Goal: Information Seeking & Learning: Learn about a topic

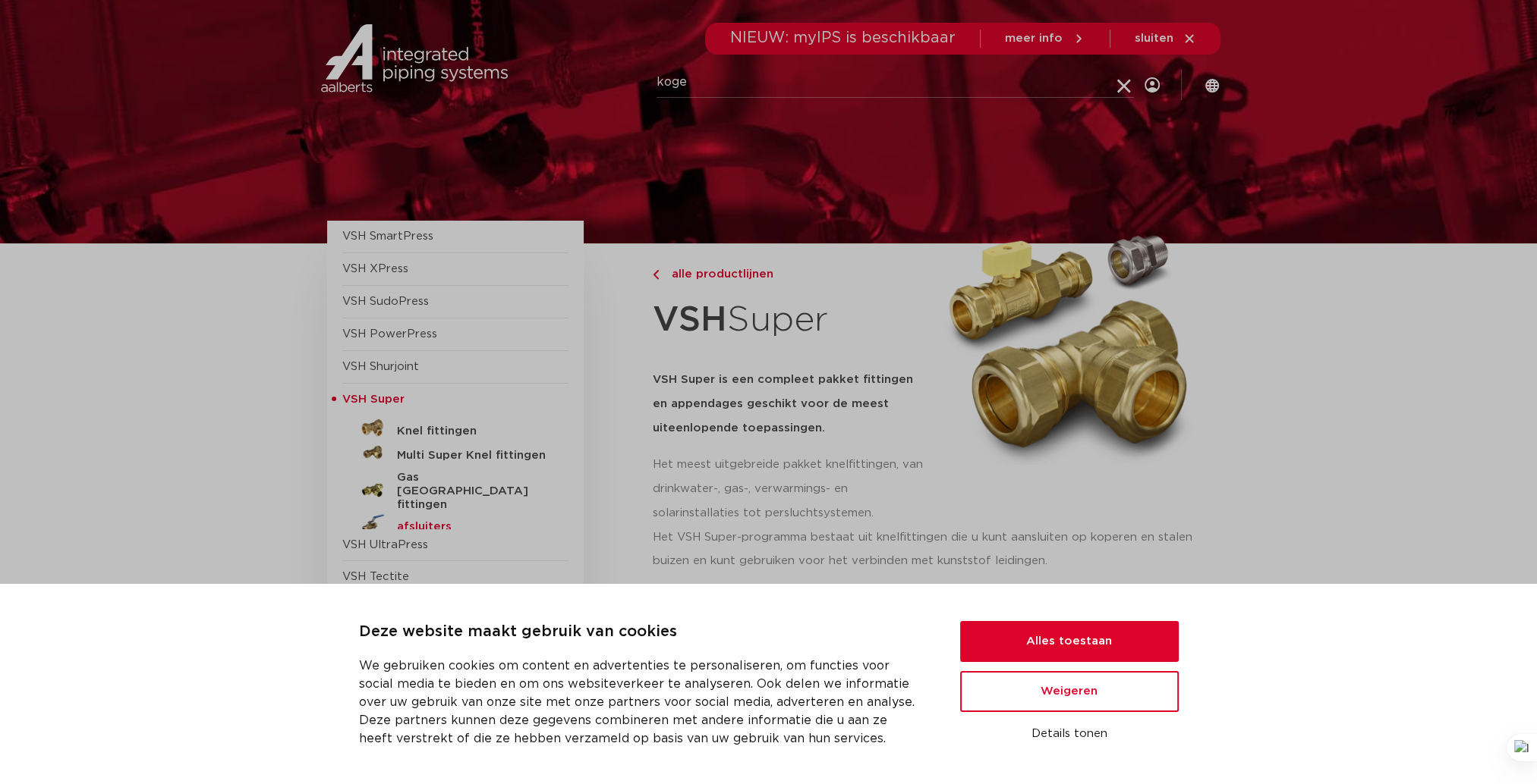
type input "koge"
click at [418, 521] on h5 "afsluiters" at bounding box center [471, 527] width 150 height 13
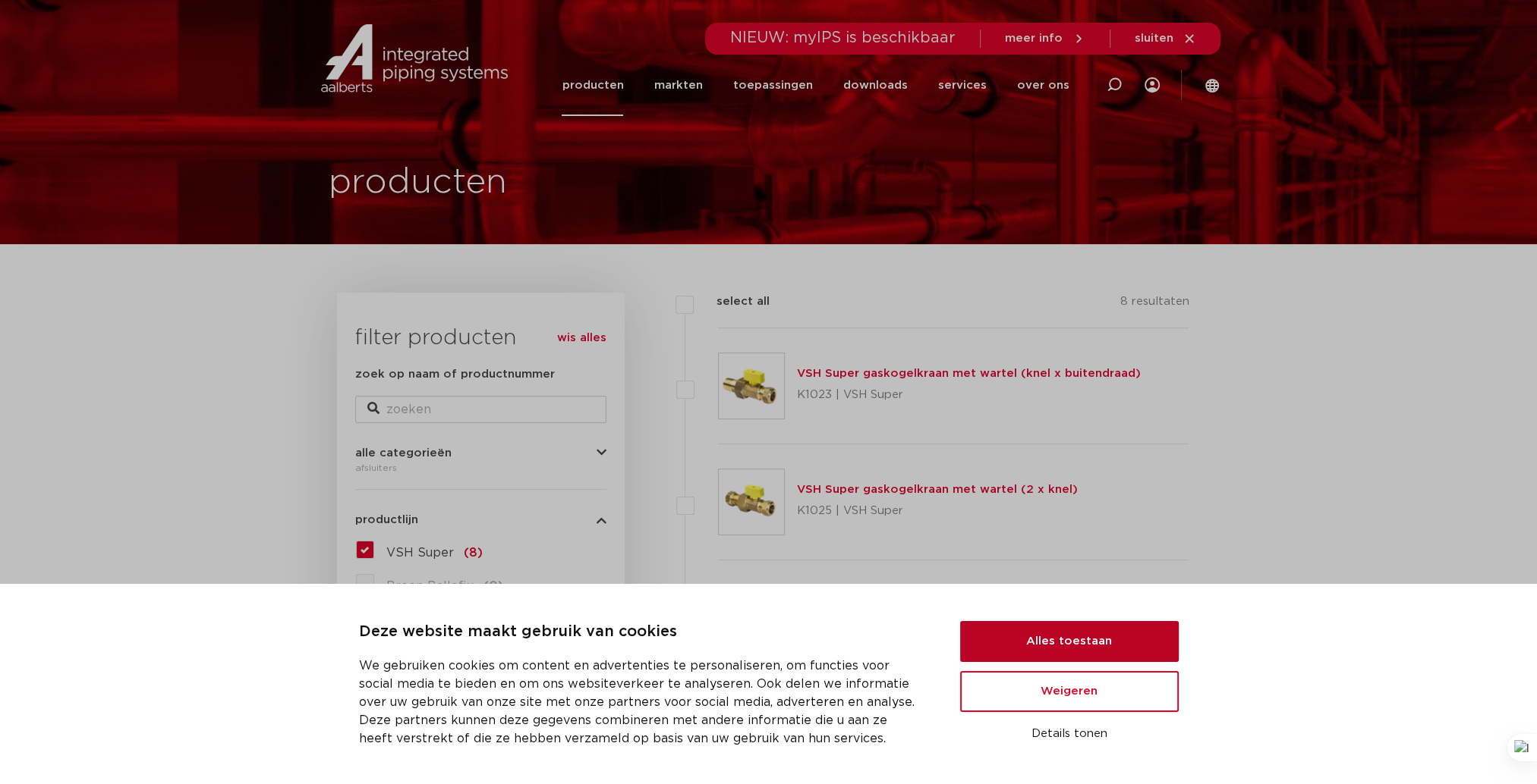
click at [1075, 645] on button "Alles toestaan" at bounding box center [1069, 641] width 218 height 41
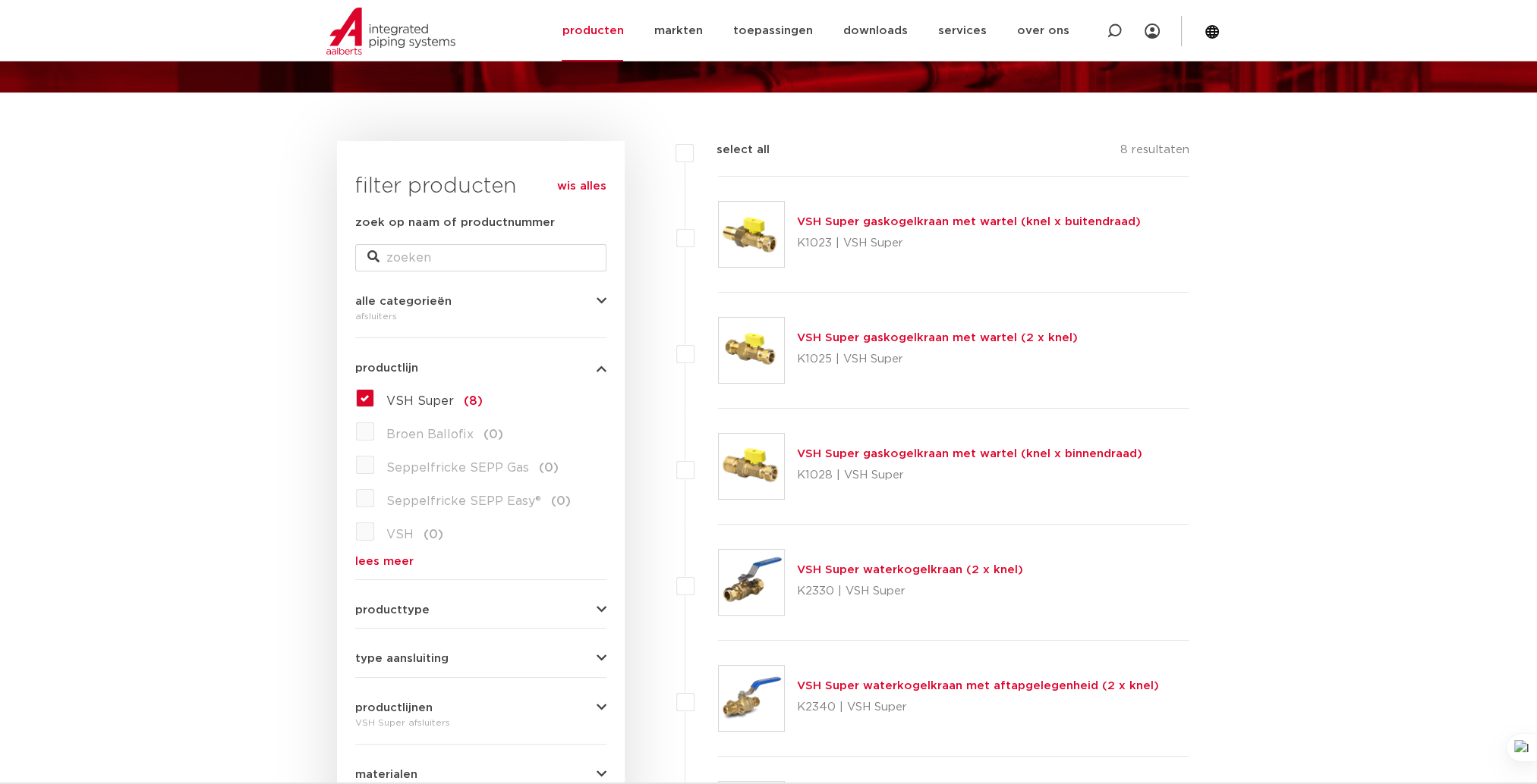
scroll to position [76, 0]
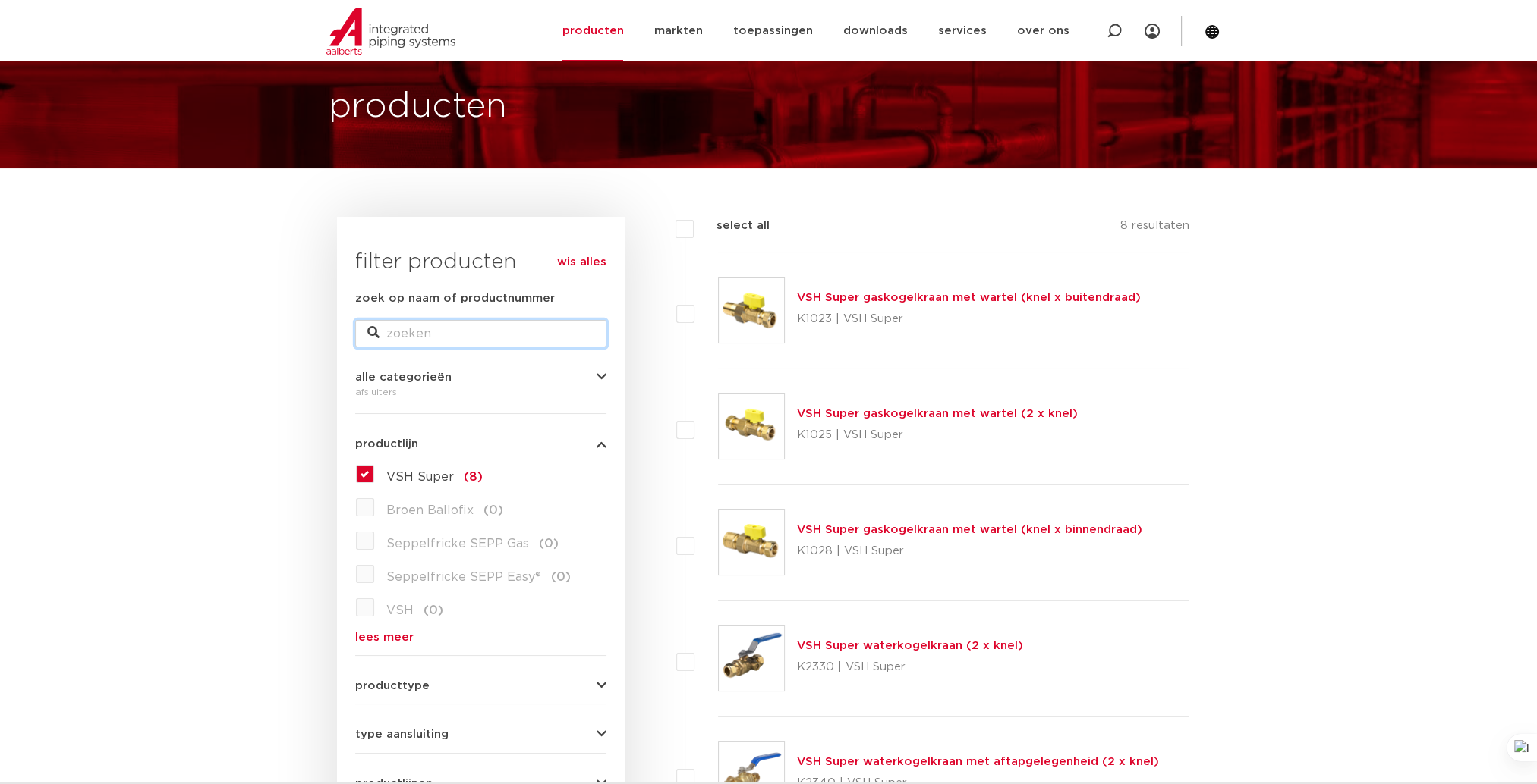
click at [414, 328] on input "zoek op naam of productnummer" at bounding box center [481, 333] width 251 height 28
type input "ea"
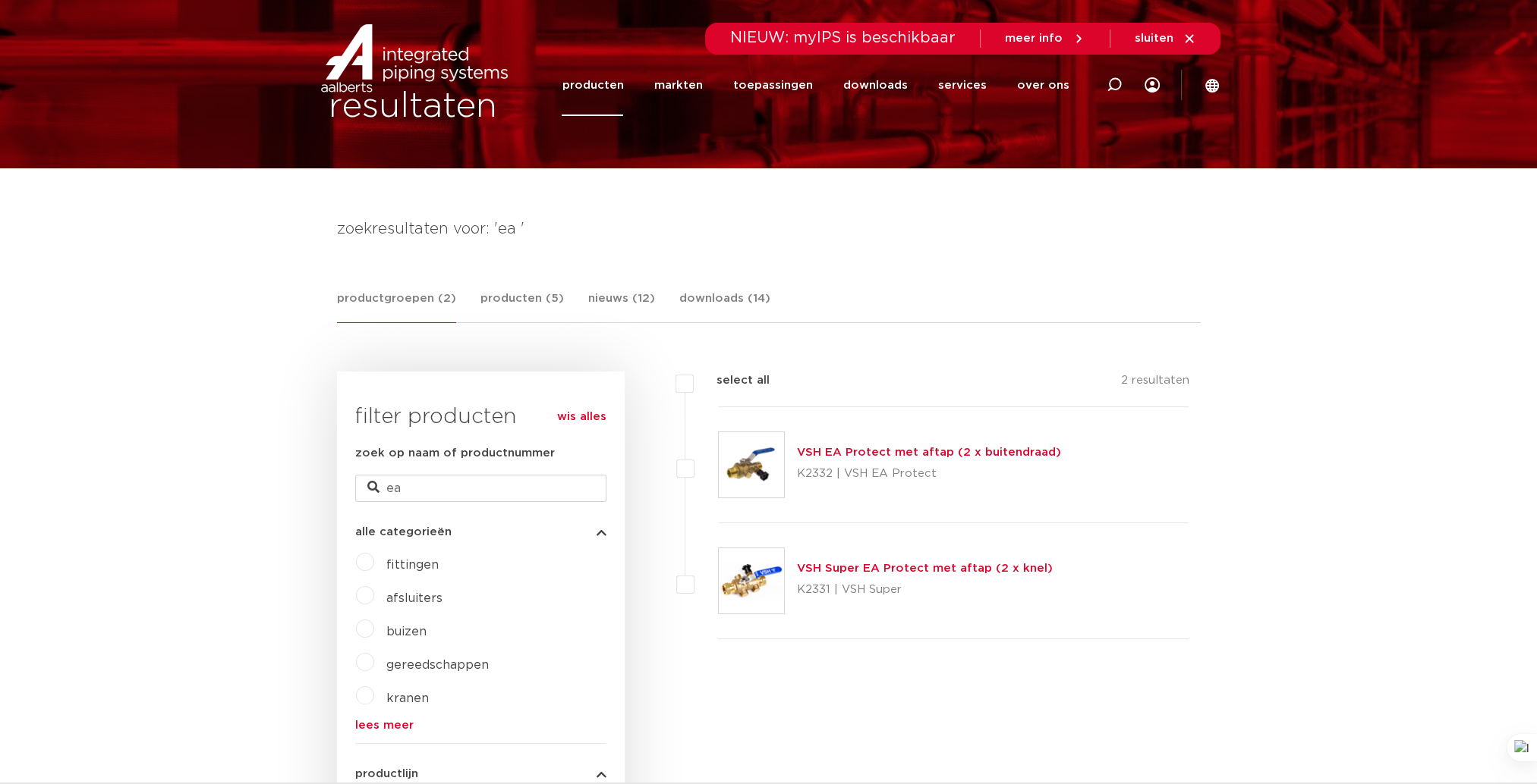
click at [848, 571] on link "VSH Super EA Protect met aftap (2 x knel)" at bounding box center [924, 569] width 256 height 11
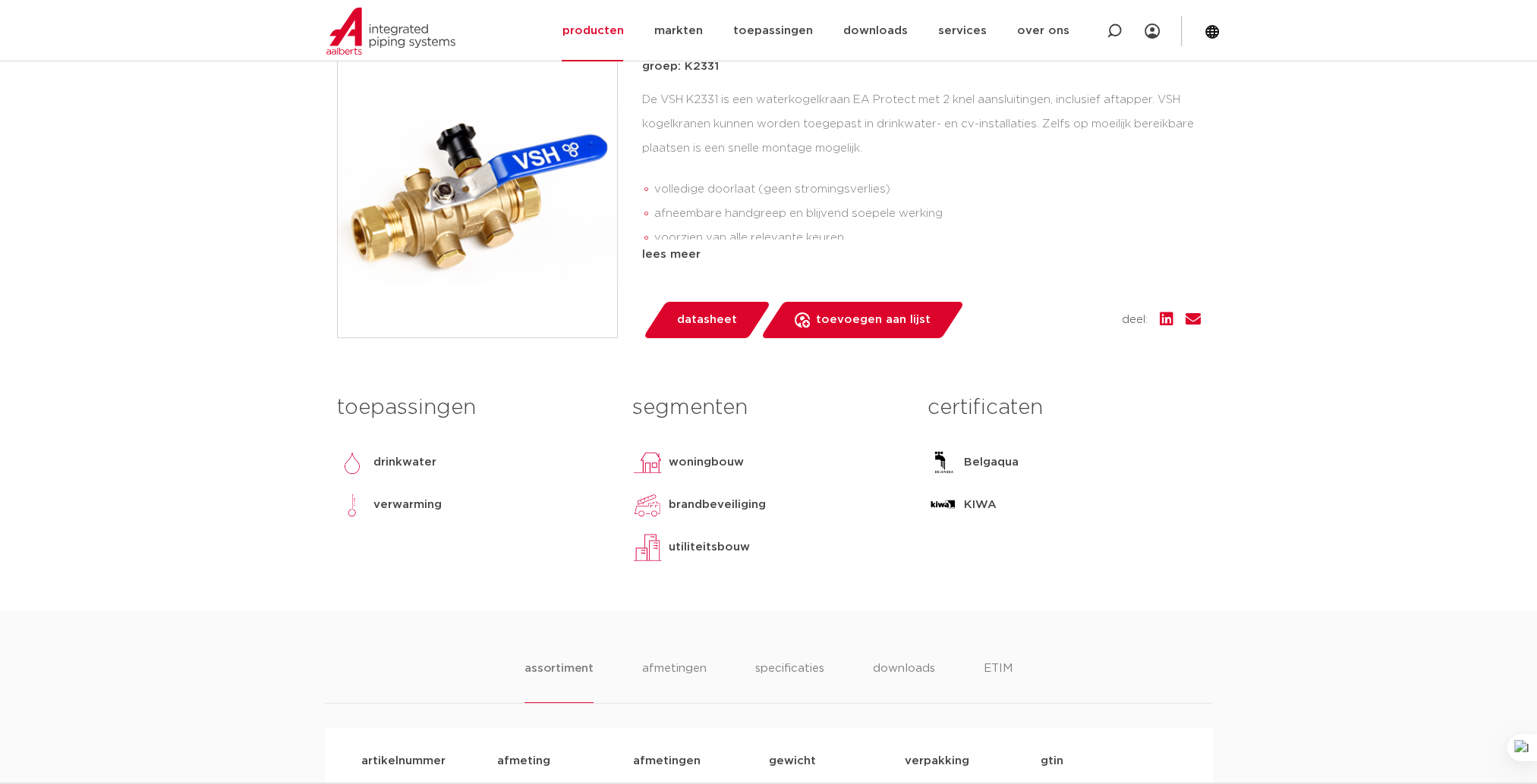
scroll to position [228, 0]
